Goal: Browse casually

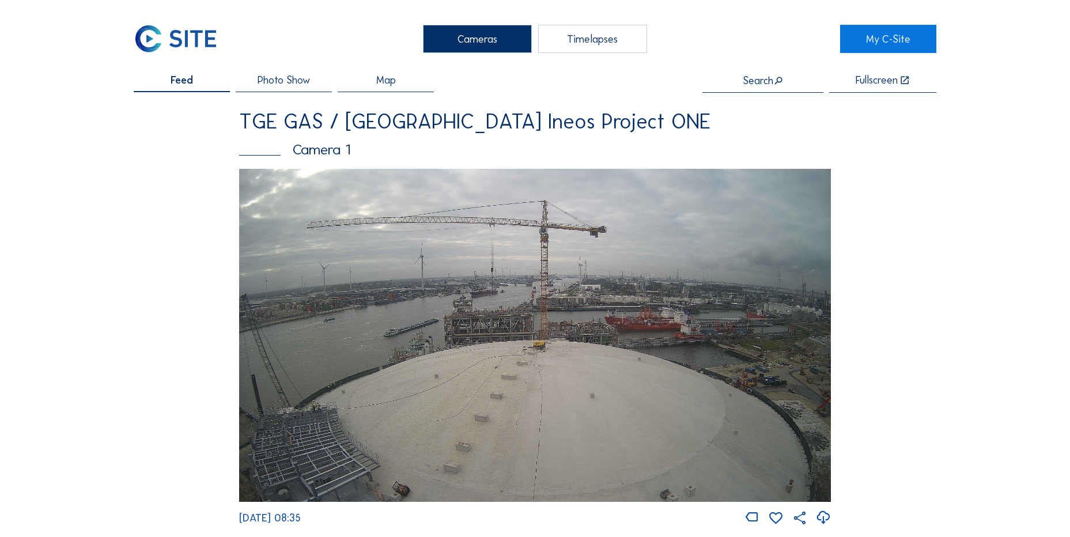
scroll to position [1037, 0]
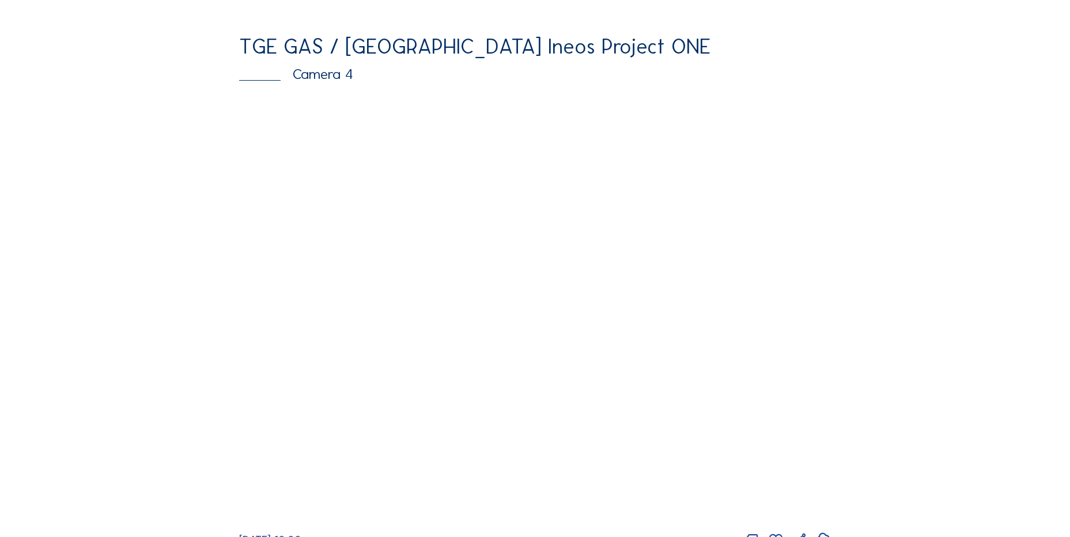
scroll to position [1037, 0]
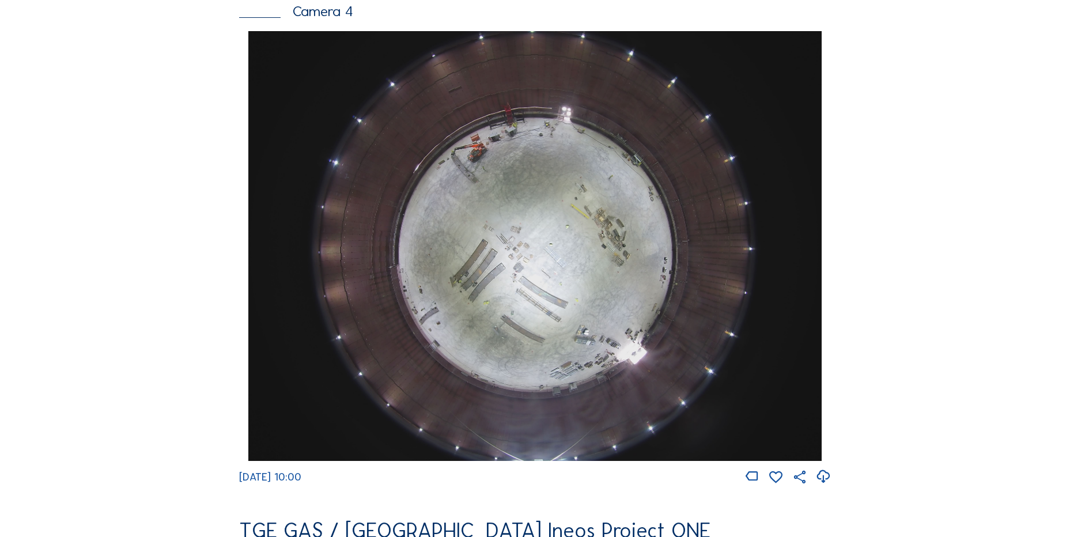
click at [822, 486] on icon at bounding box center [823, 476] width 16 height 19
drag, startPoint x: 165, startPoint y: 154, endPoint x: 179, endPoint y: 86, distance: 69.4
click at [165, 154] on div "Feed Photo Show Map Search Fullscreen TGE GAS / Antwerpen Ineos Project ONE Cam…" at bounding box center [535, 35] width 803 height 1994
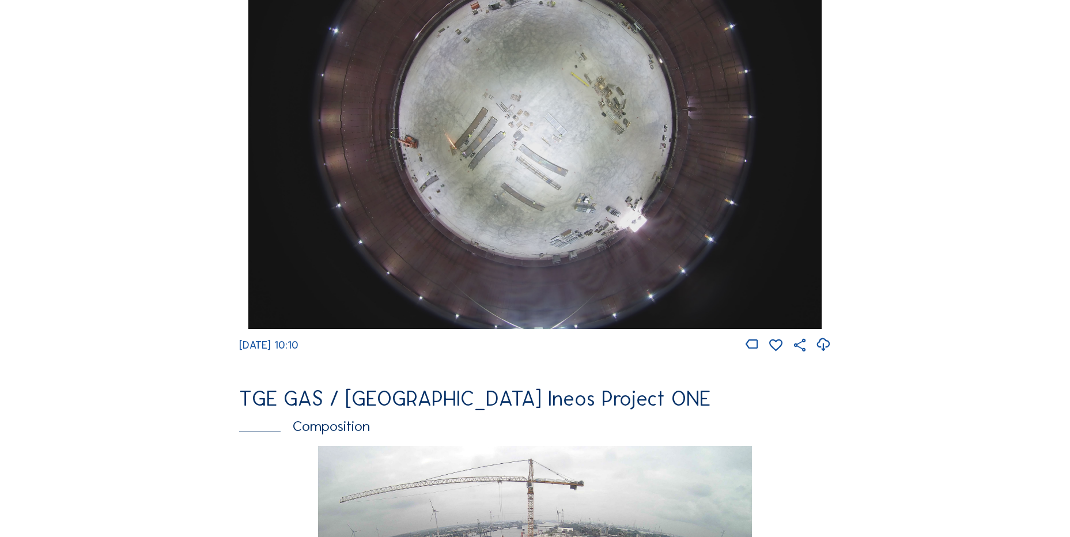
scroll to position [1153, 0]
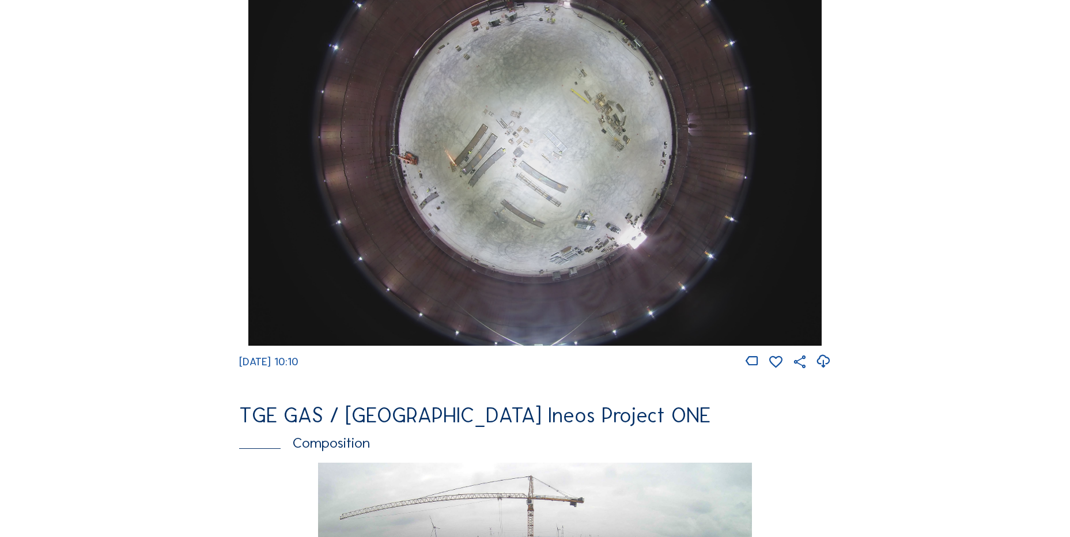
click at [826, 369] on icon at bounding box center [823, 361] width 16 height 19
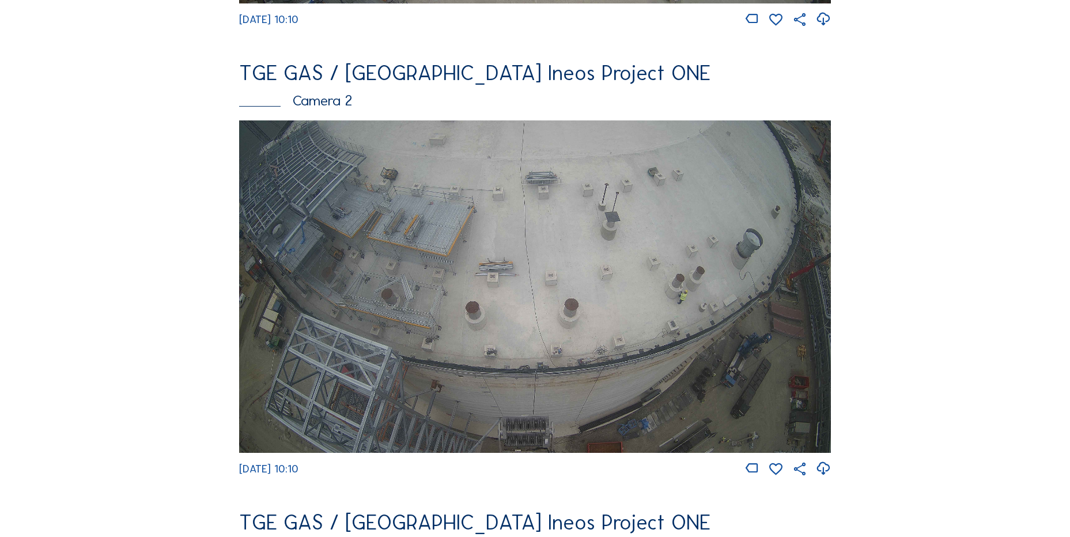
scroll to position [519, 0]
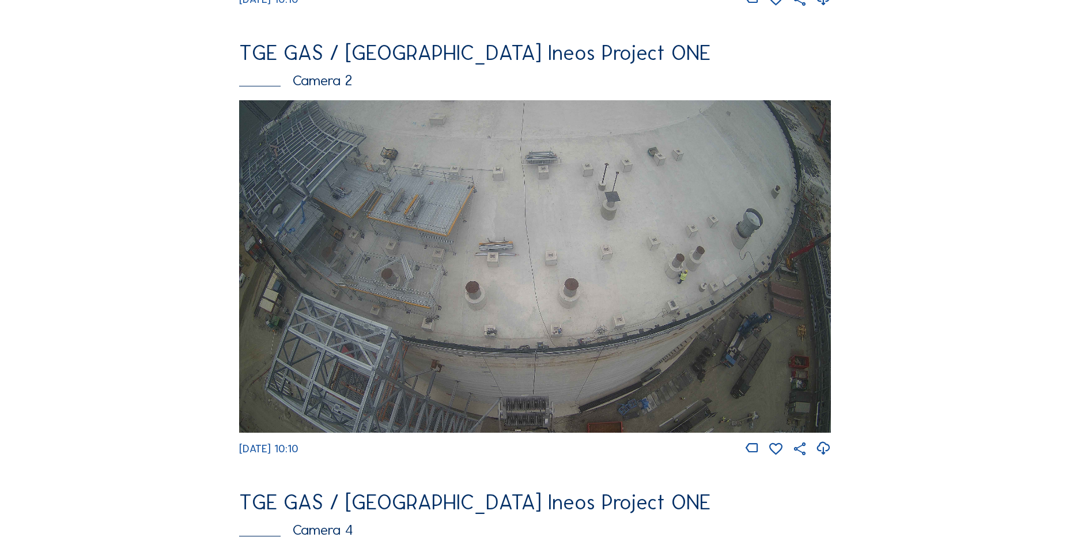
click at [822, 454] on icon at bounding box center [823, 448] width 16 height 19
drag, startPoint x: 180, startPoint y: 303, endPoint x: 200, endPoint y: 163, distance: 141.4
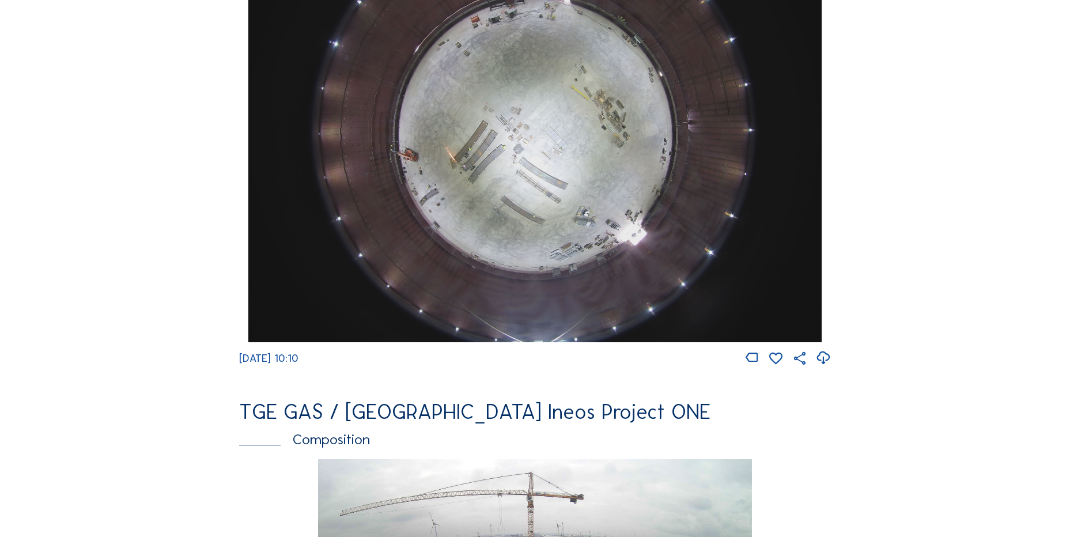
scroll to position [1325, 0]
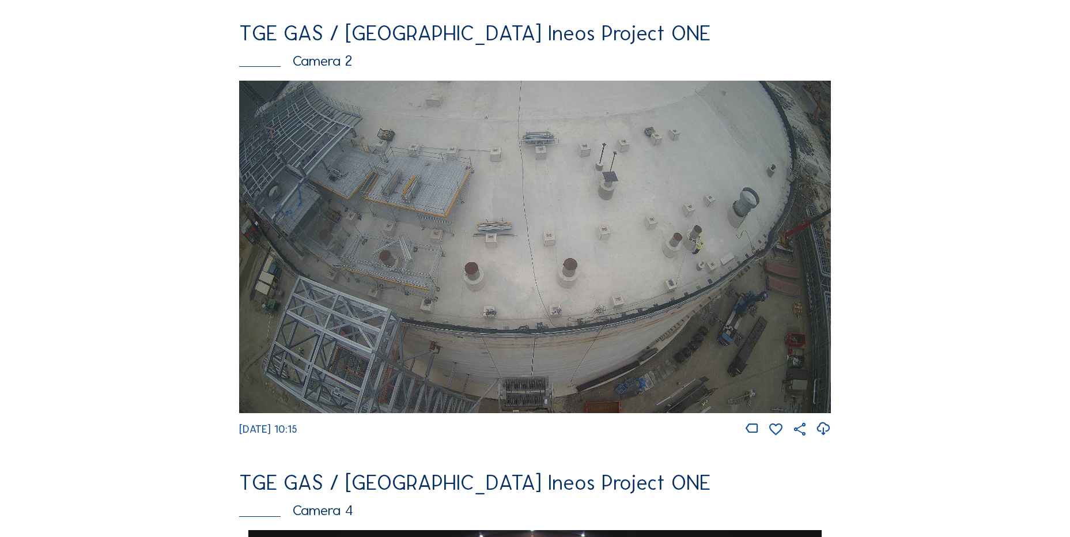
scroll to position [519, 0]
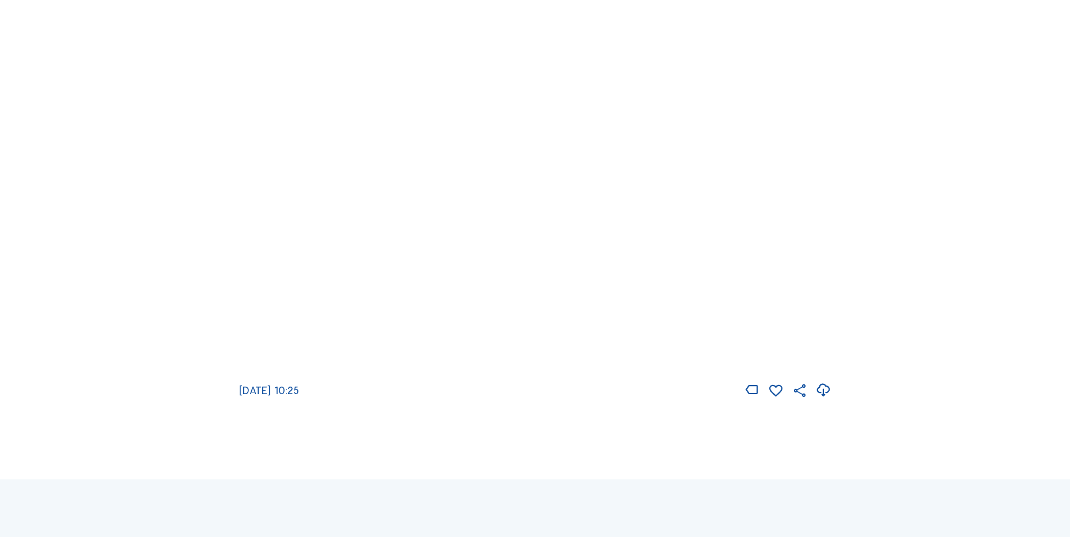
scroll to position [1671, 0]
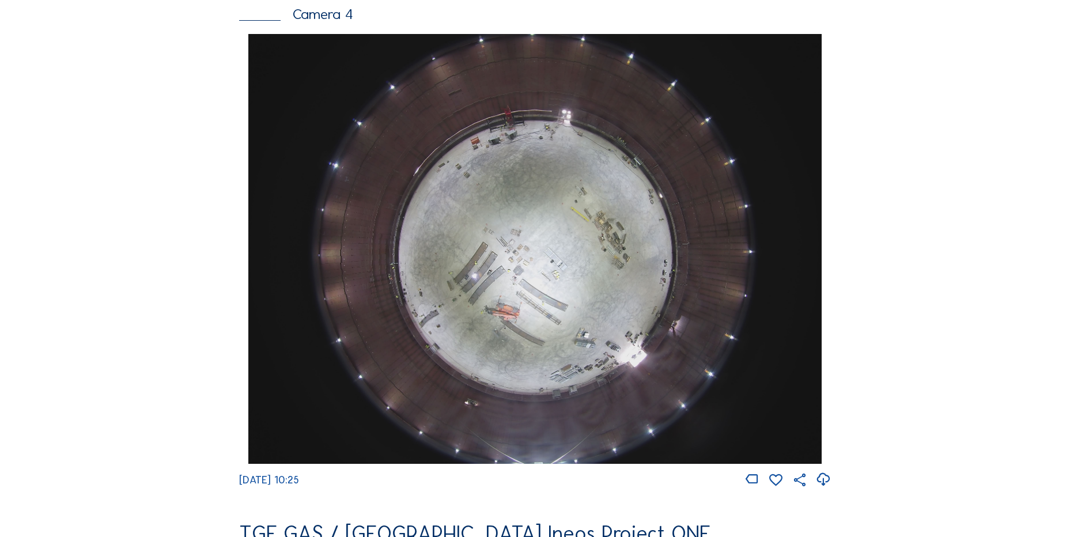
scroll to position [1037, 0]
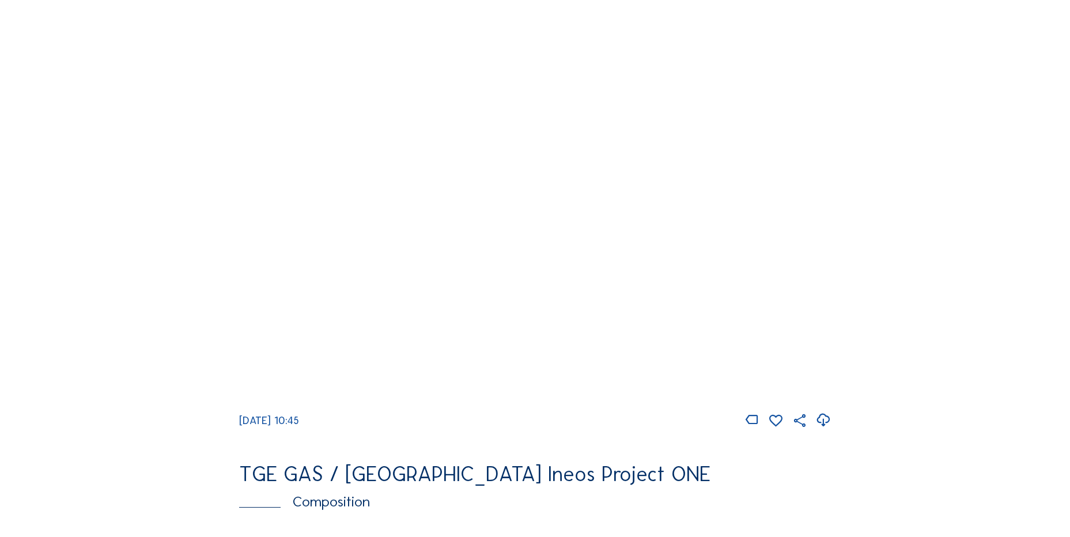
scroll to position [1095, 0]
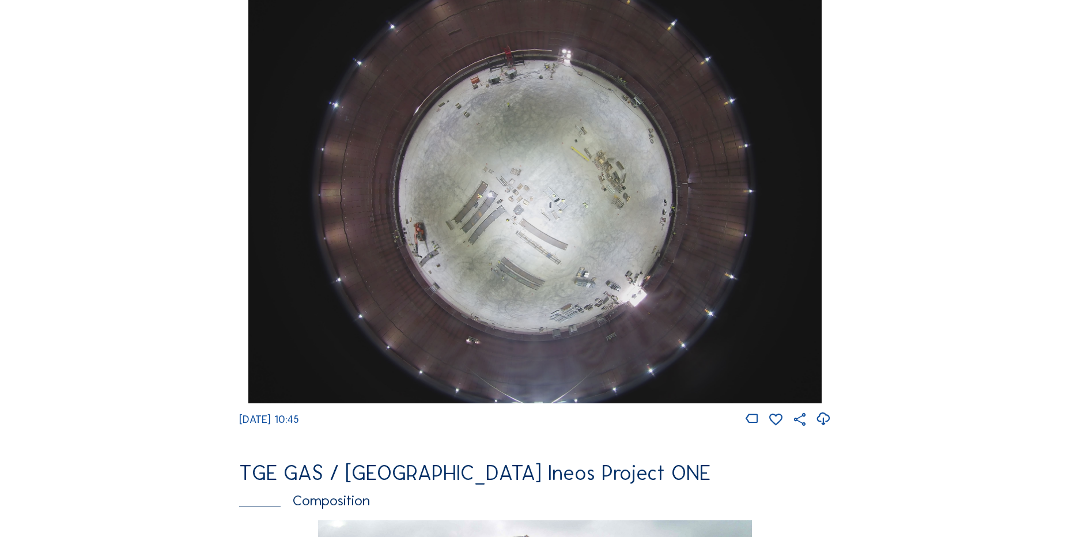
click at [827, 429] on icon at bounding box center [823, 419] width 16 height 19
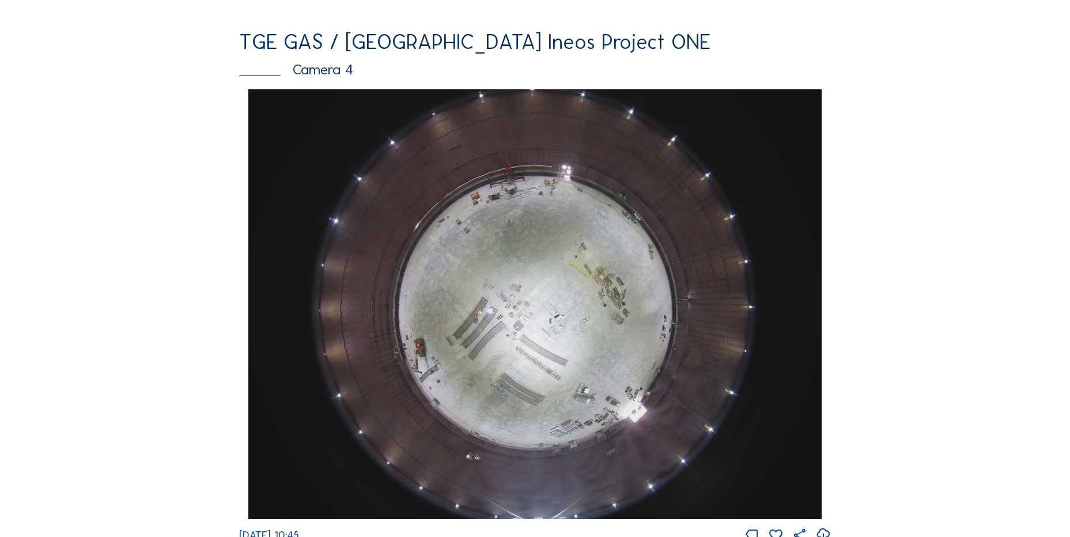
scroll to position [980, 0]
click at [186, 286] on div "Feed Photo Show Map Search Fullscreen TGE GAS / [GEOGRAPHIC_DATA] Ineos Project…" at bounding box center [535, 92] width 803 height 1994
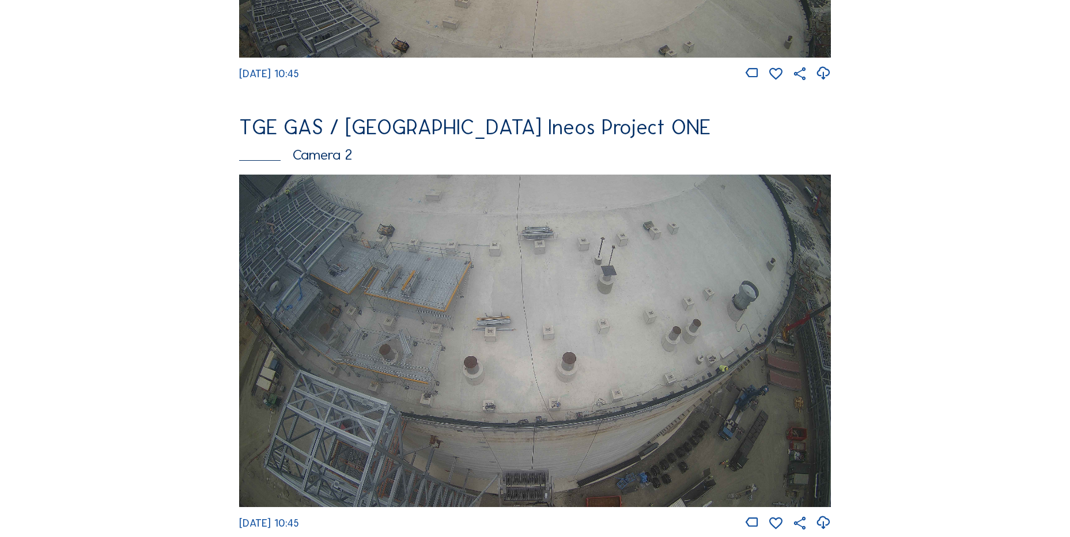
scroll to position [461, 0]
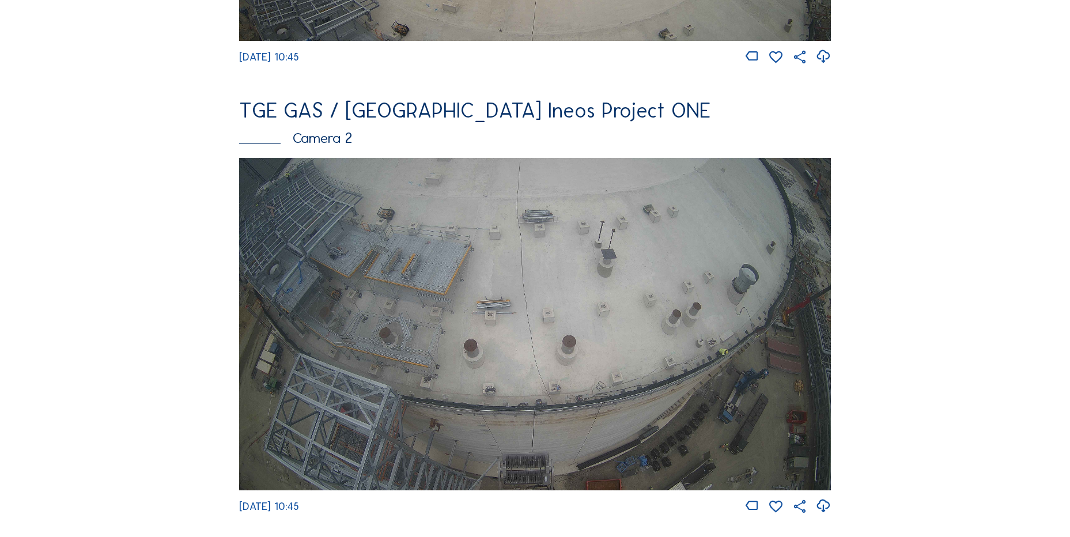
click at [826, 506] on icon at bounding box center [823, 506] width 16 height 19
drag, startPoint x: 27, startPoint y: 97, endPoint x: 54, endPoint y: 95, distance: 27.2
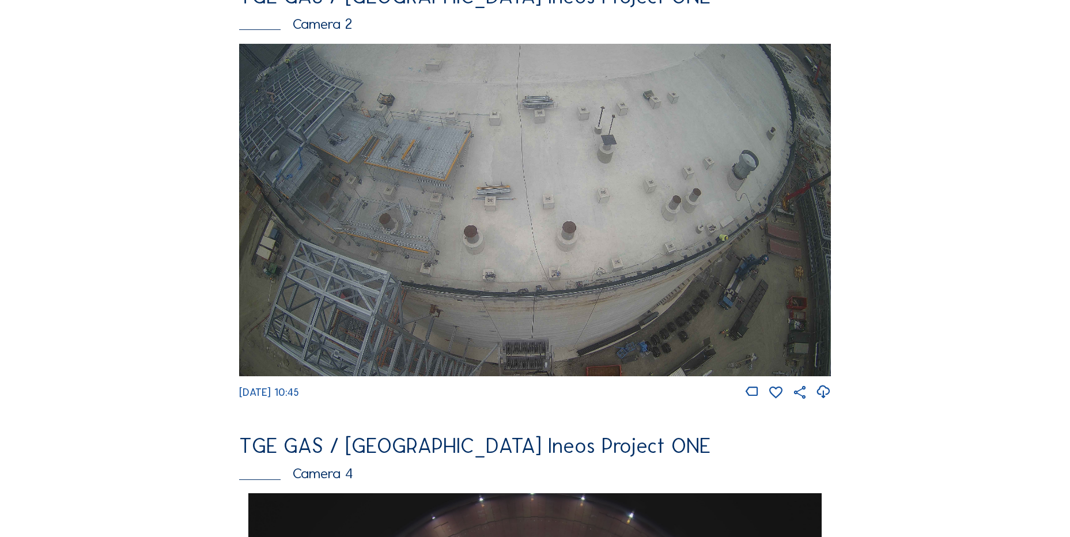
scroll to position [576, 0]
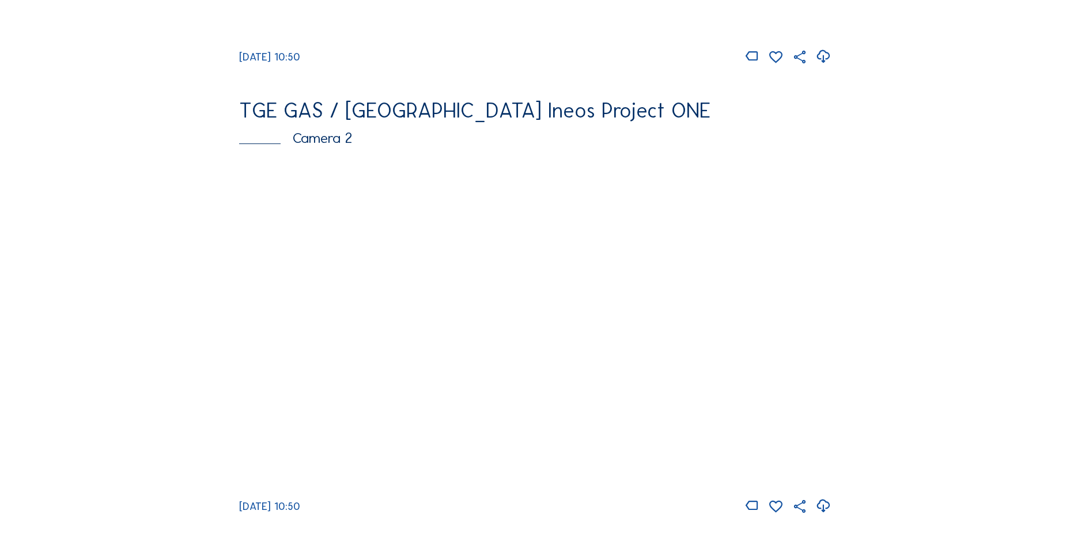
scroll to position [58, 0]
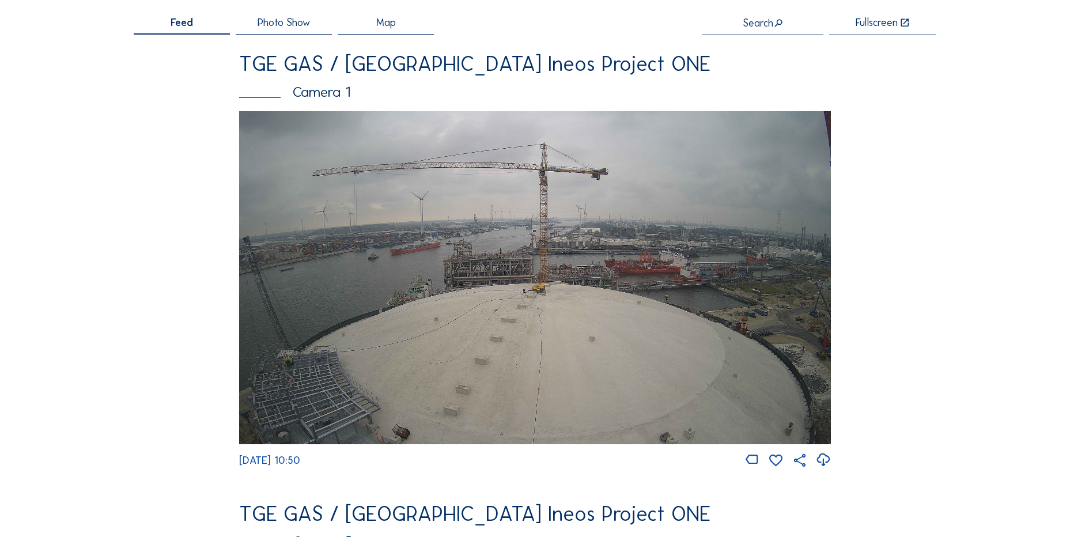
click at [822, 462] on icon at bounding box center [823, 460] width 16 height 19
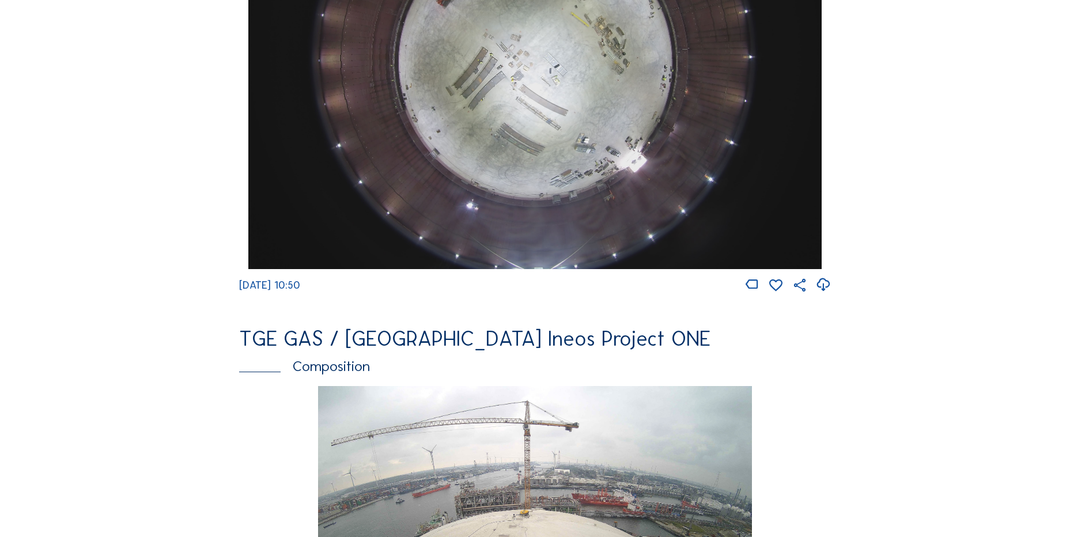
scroll to position [1153, 0]
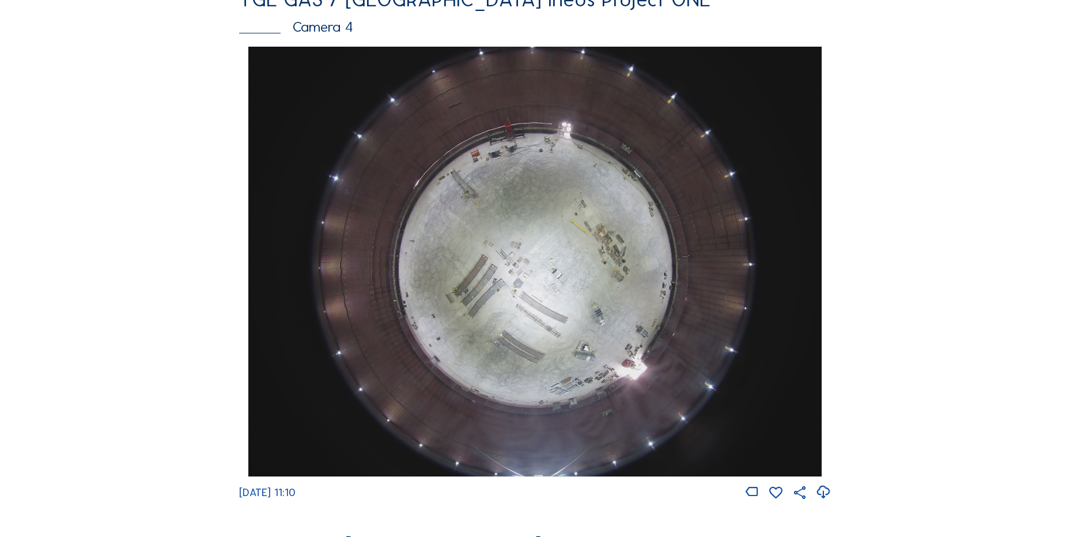
scroll to position [1037, 0]
